Goal: Information Seeking & Learning: Understand process/instructions

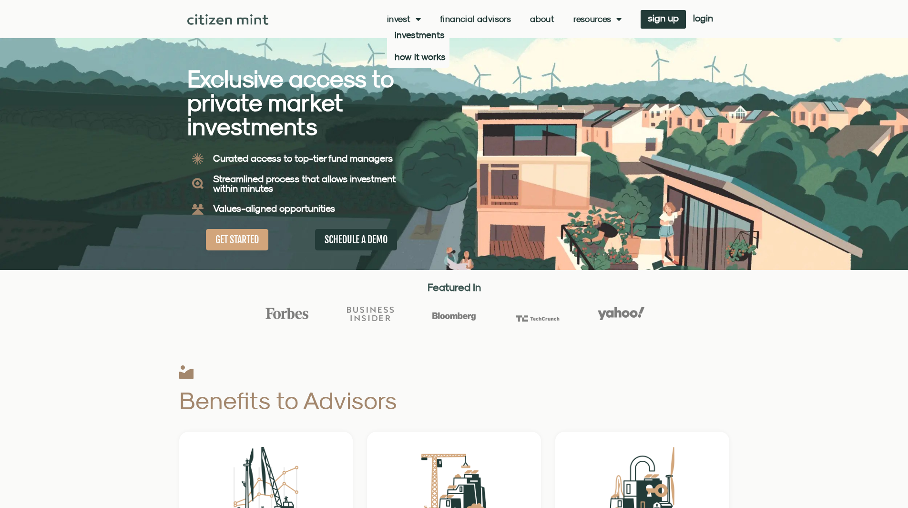
click at [414, 20] on span "Menu" at bounding box center [416, 19] width 10 height 18
click at [464, 17] on link "Financial Advisors" at bounding box center [475, 19] width 71 height 10
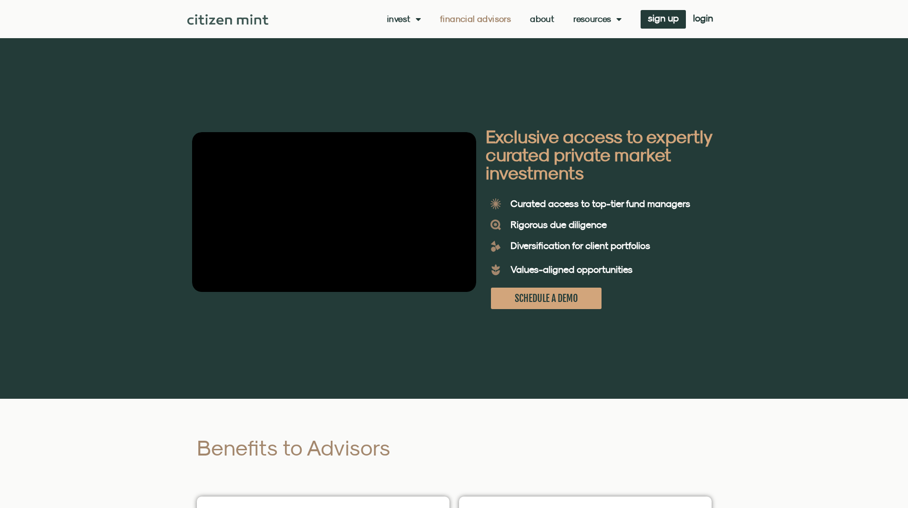
click at [540, 18] on link "About" at bounding box center [542, 19] width 24 height 10
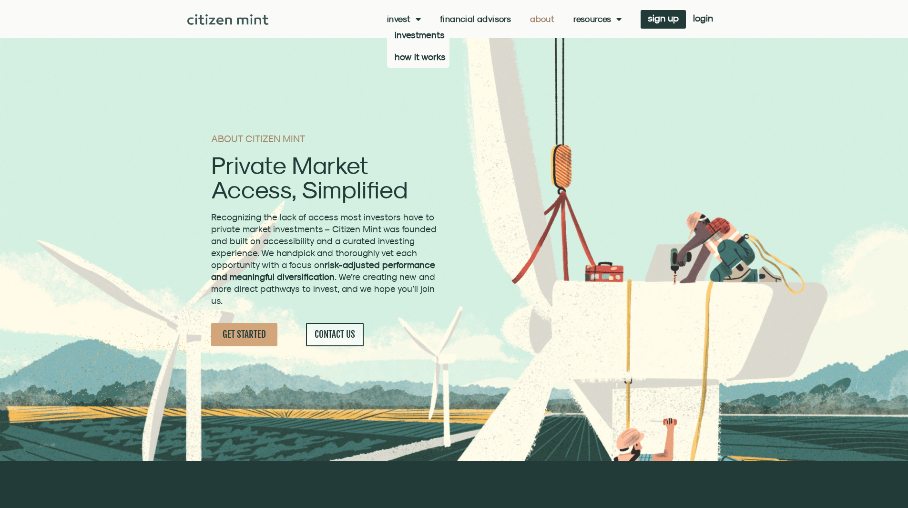
click at [402, 22] on link "Invest" at bounding box center [404, 19] width 34 height 10
click at [407, 39] on link "investments" at bounding box center [418, 35] width 62 height 22
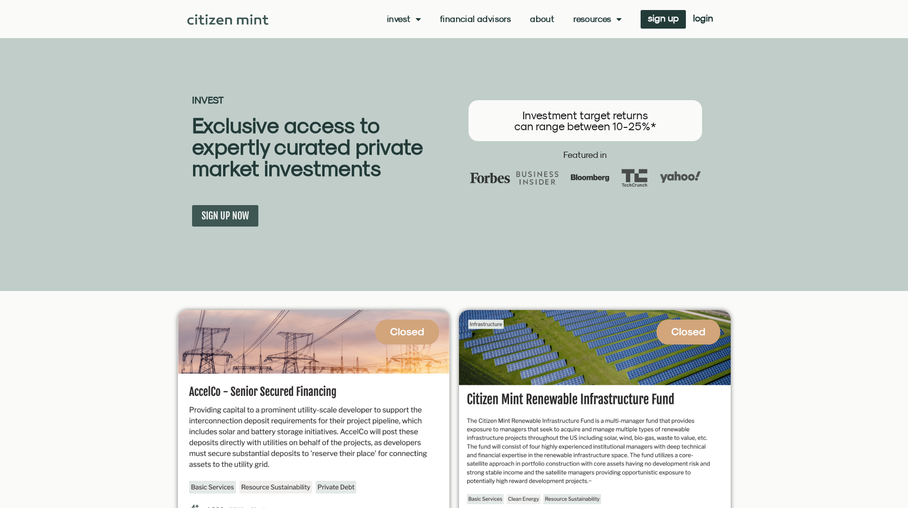
click at [411, 25] on span "Menu" at bounding box center [416, 19] width 10 height 18
click at [410, 57] on link "how it works" at bounding box center [418, 57] width 62 height 22
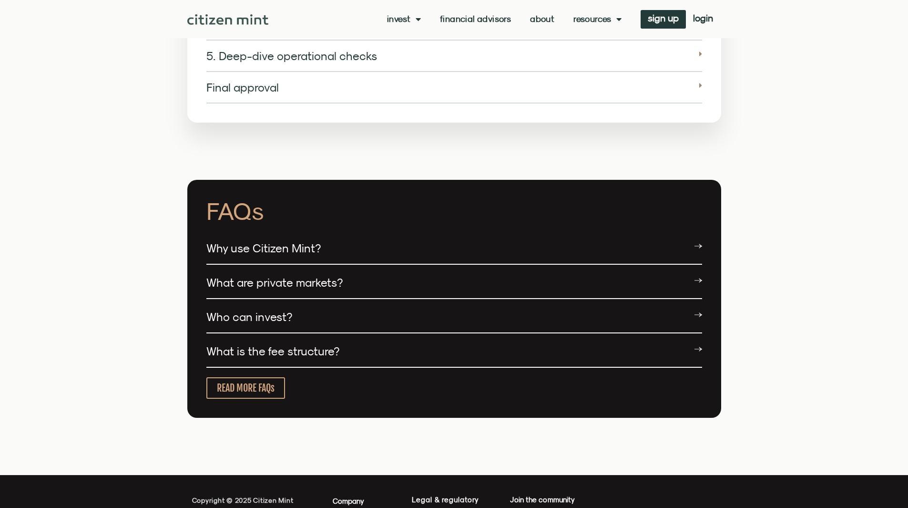
scroll to position [1765, 0]
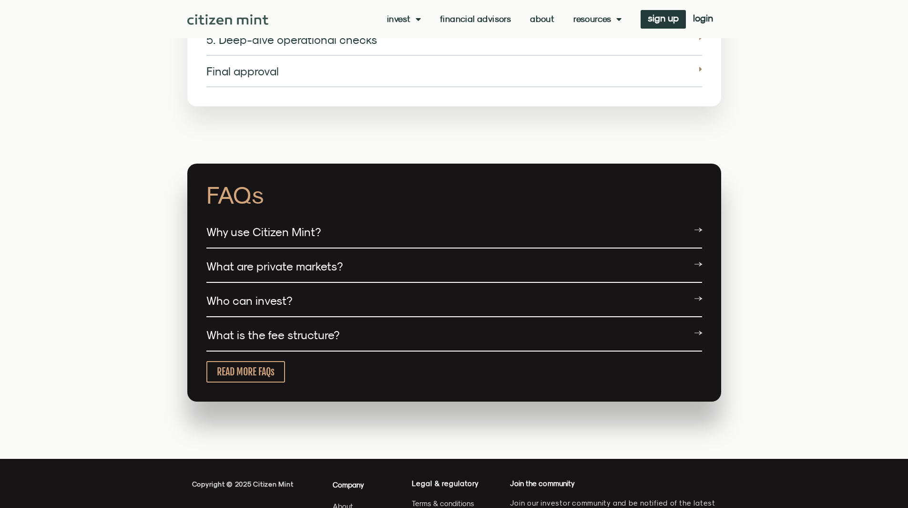
click at [361, 224] on div "Why use Citizen Mint?" at bounding box center [454, 233] width 496 height 32
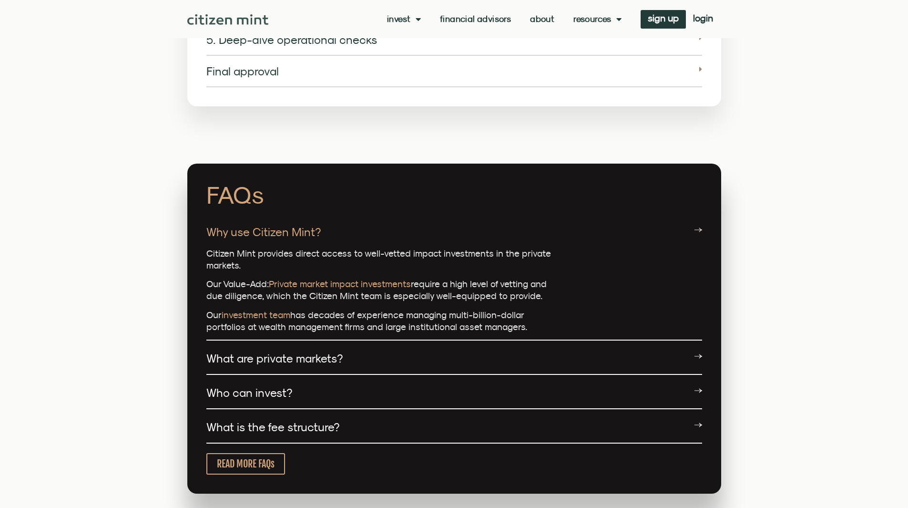
click at [329, 377] on div "Who can invest?" at bounding box center [454, 393] width 496 height 32
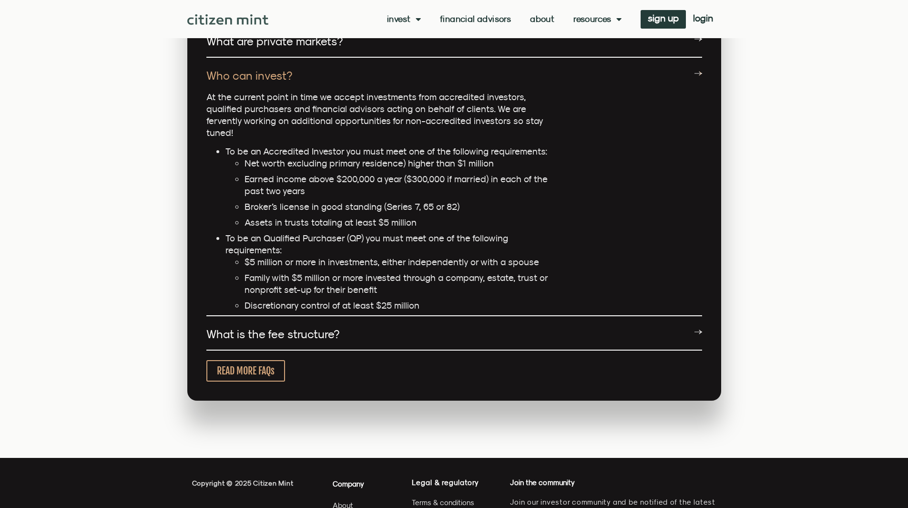
scroll to position [2098, 0]
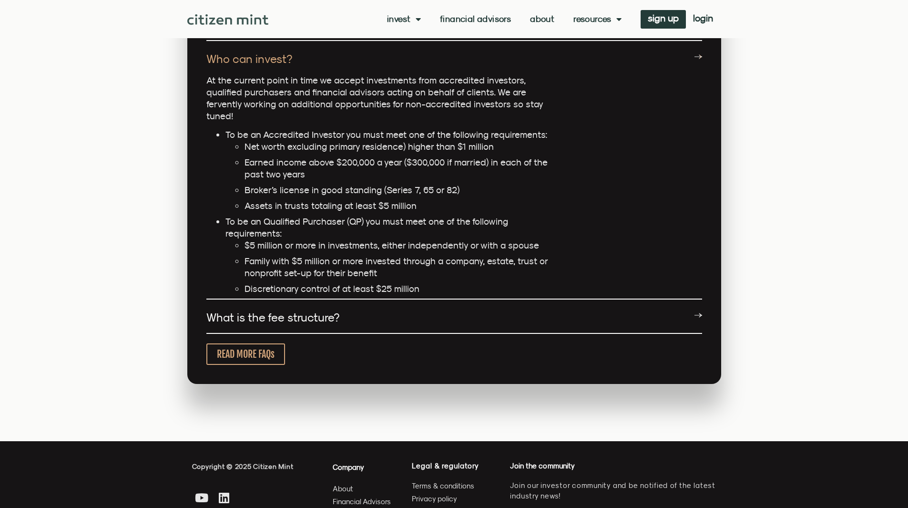
click at [309, 310] on link "What is the fee structure?" at bounding box center [272, 316] width 133 height 13
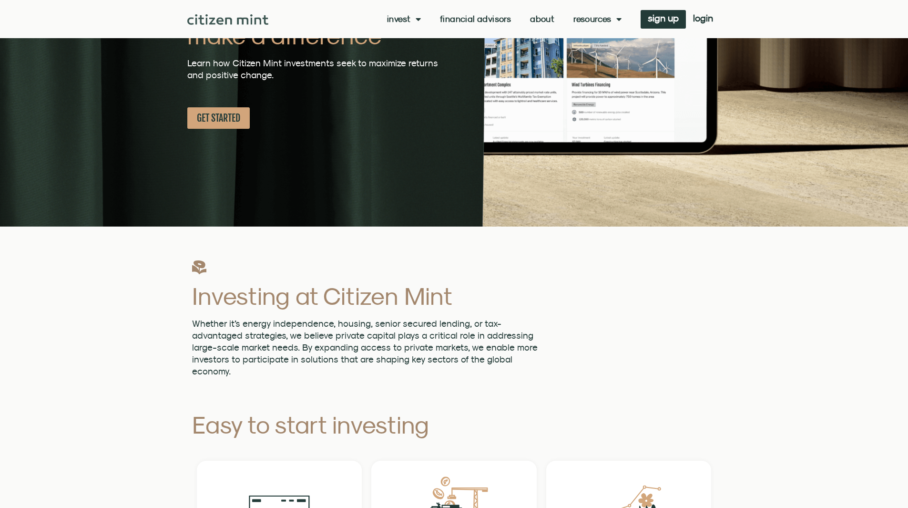
scroll to position [0, 0]
